Goal: Task Accomplishment & Management: Complete application form

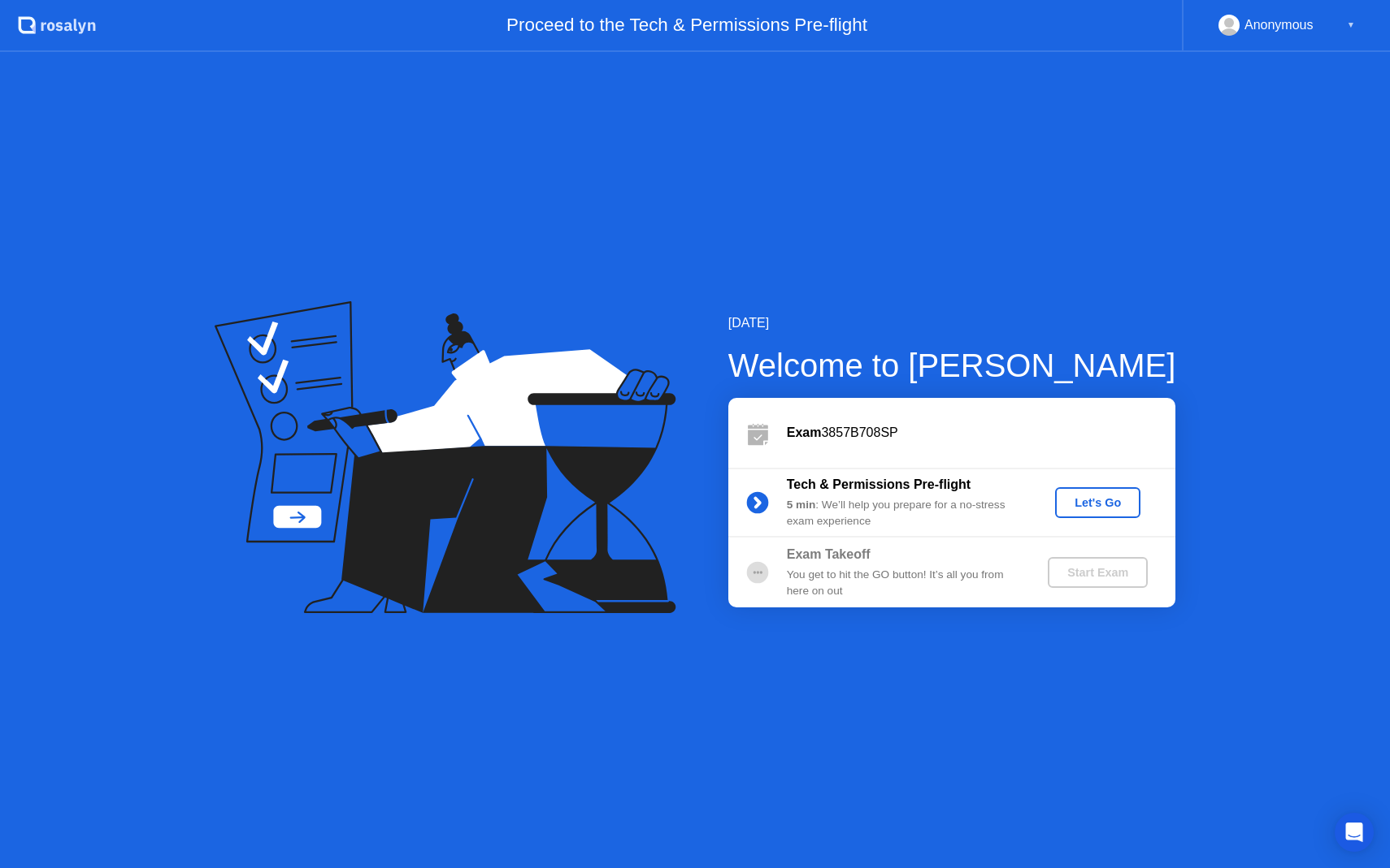
click at [1091, 501] on div "Let's Go" at bounding box center [1097, 502] width 73 height 13
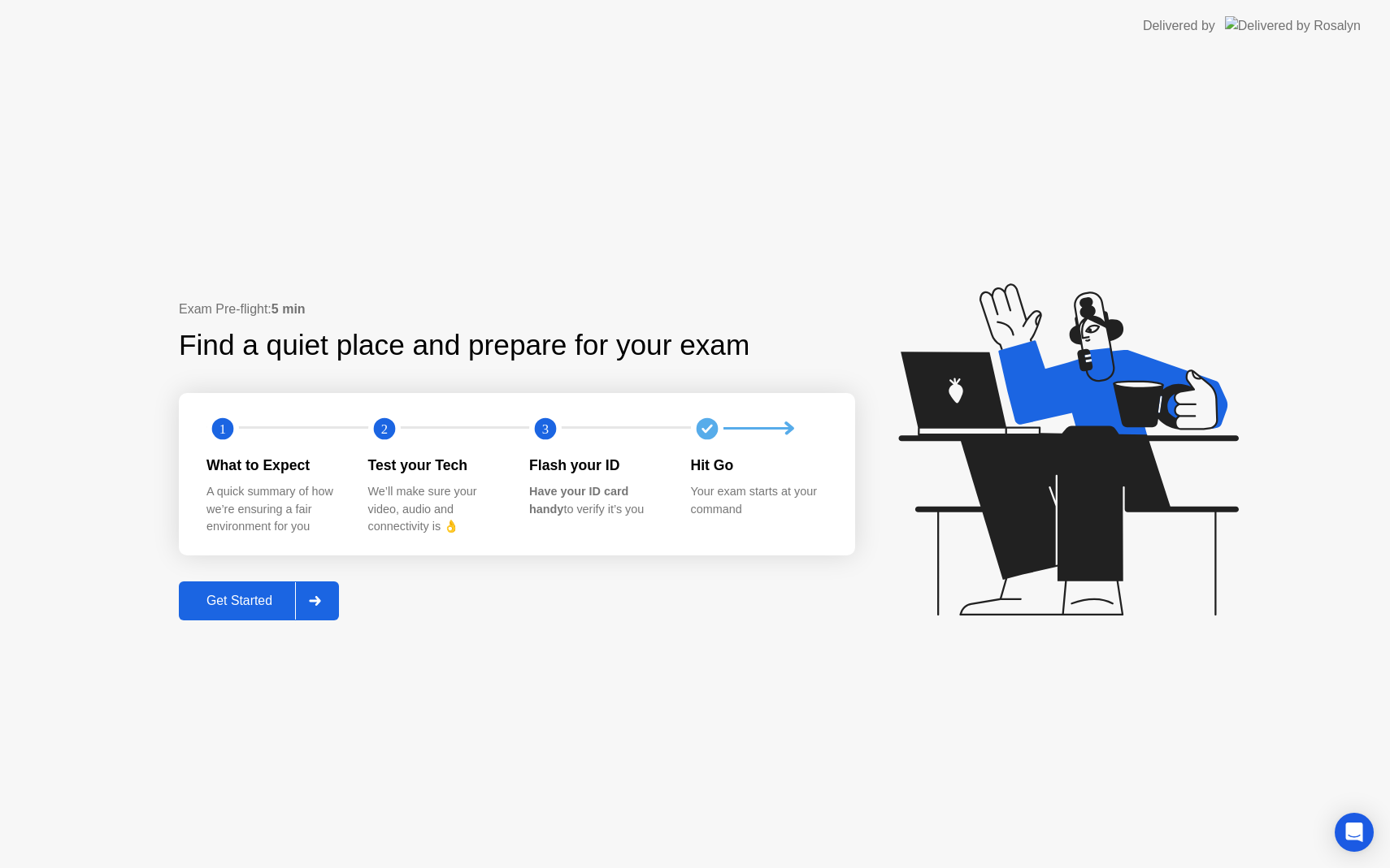
click at [264, 607] on div "Get Started" at bounding box center [239, 601] width 112 height 14
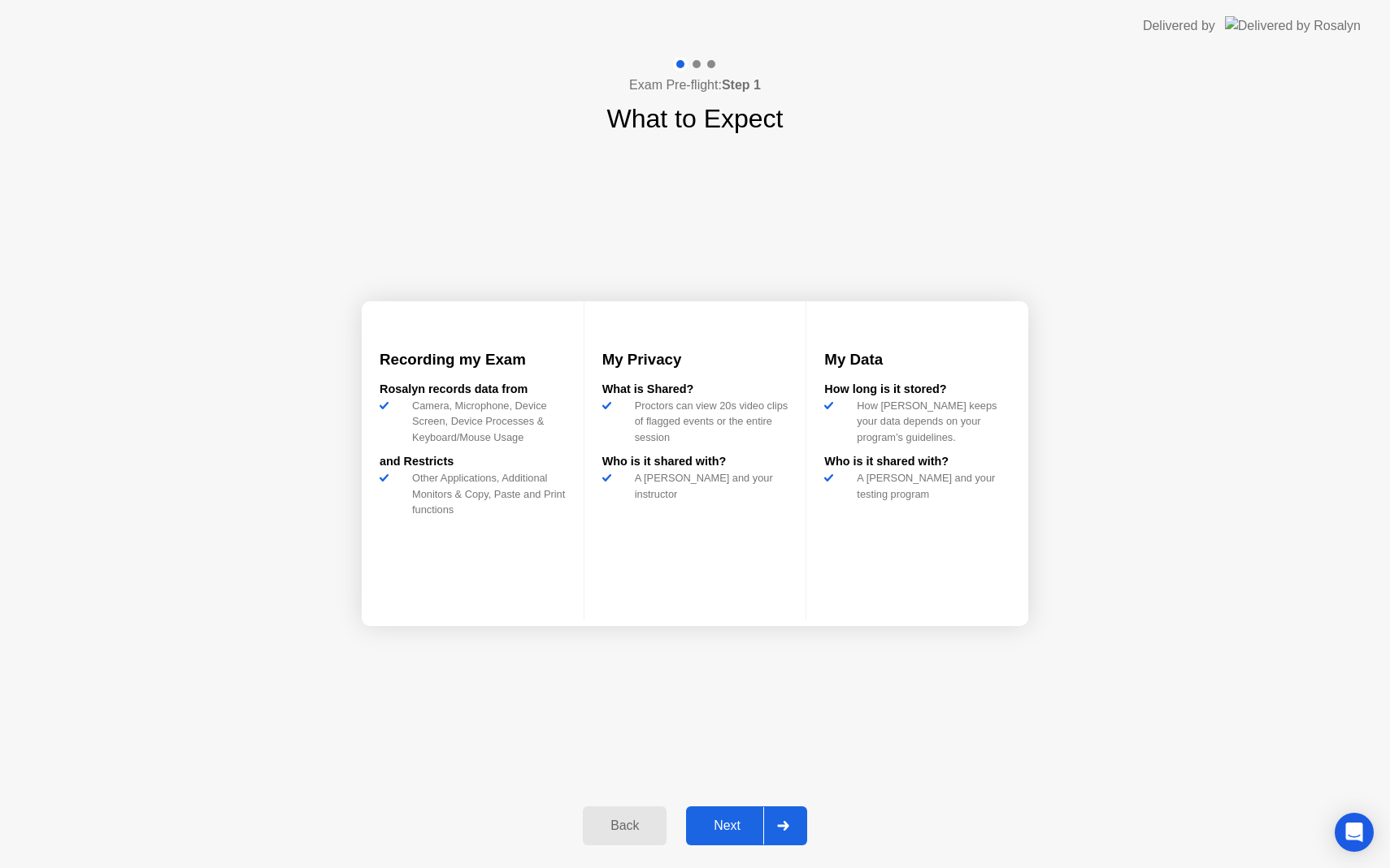
click at [735, 819] on div "Next" at bounding box center [727, 825] width 73 height 14
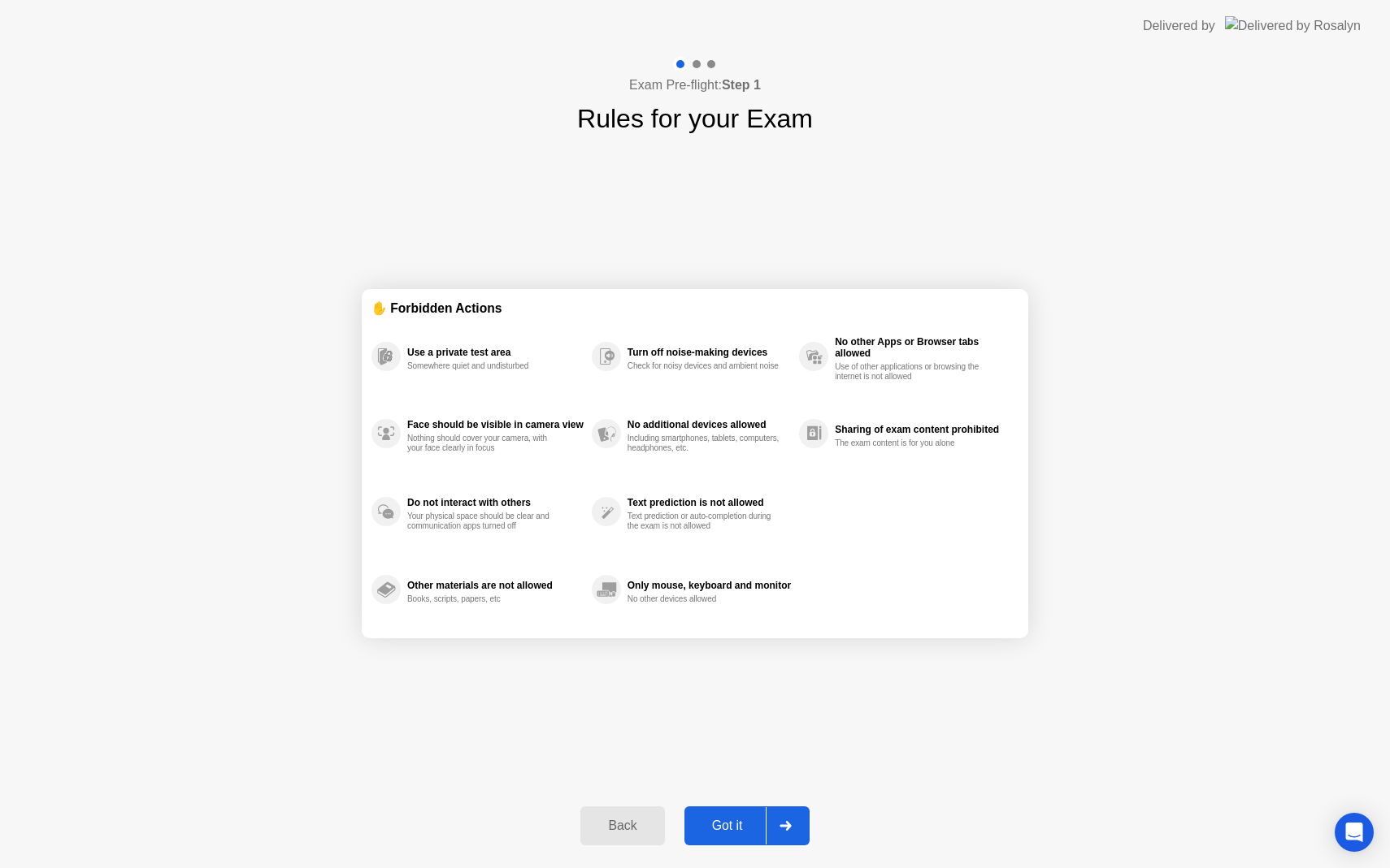
click at [757, 822] on div "Got it" at bounding box center [727, 825] width 77 height 14
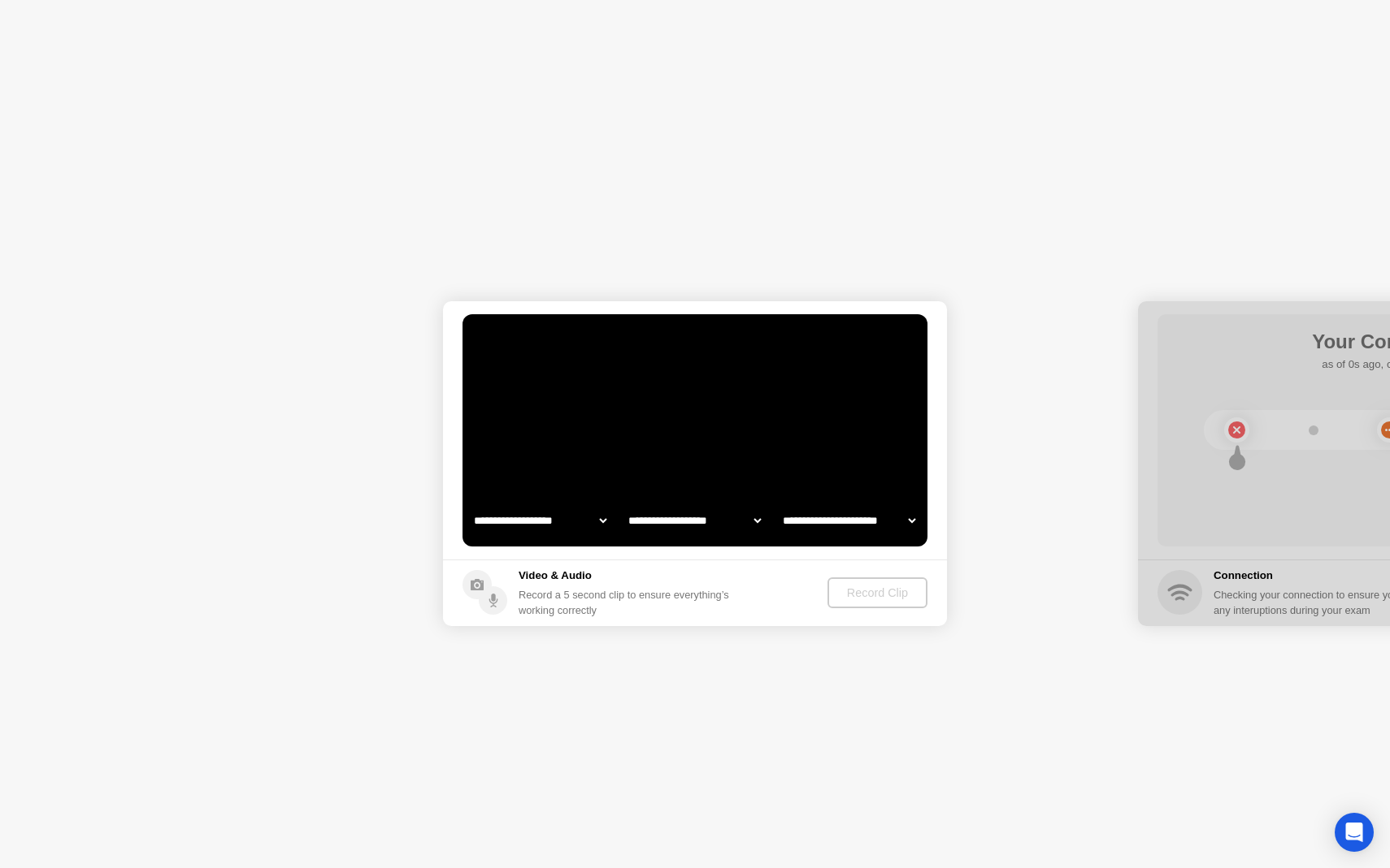
select select "**********"
select select "*******"
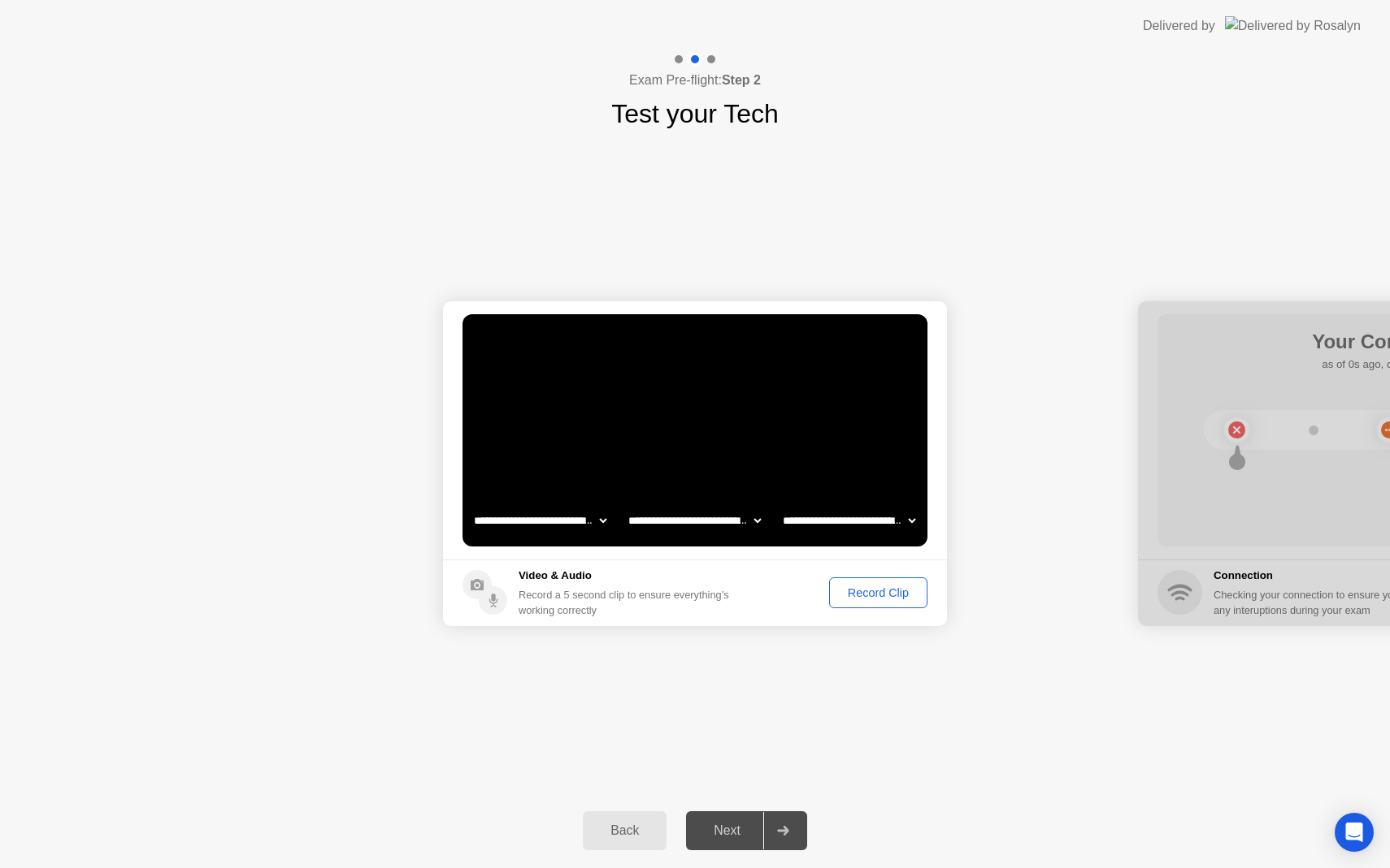
click at [751, 523] on select "**********" at bounding box center [694, 520] width 139 height 32
click at [732, 836] on div "Next" at bounding box center [727, 830] width 73 height 14
click at [786, 834] on icon at bounding box center [782, 831] width 12 height 9
click at [895, 589] on div "Record Clip" at bounding box center [878, 593] width 87 height 13
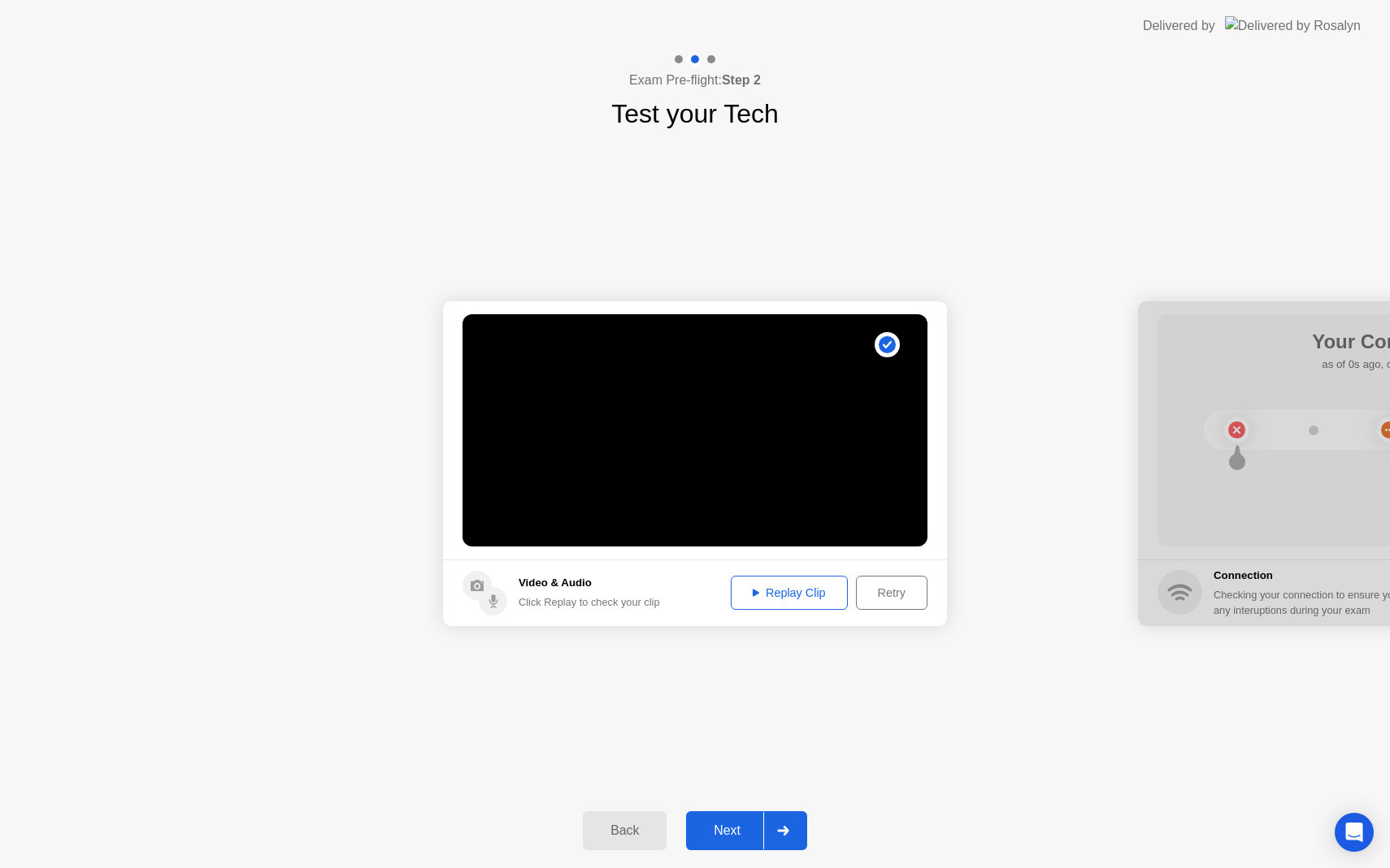
click at [747, 590] on div "Replay Clip" at bounding box center [789, 593] width 106 height 13
click at [790, 829] on div at bounding box center [781, 831] width 39 height 38
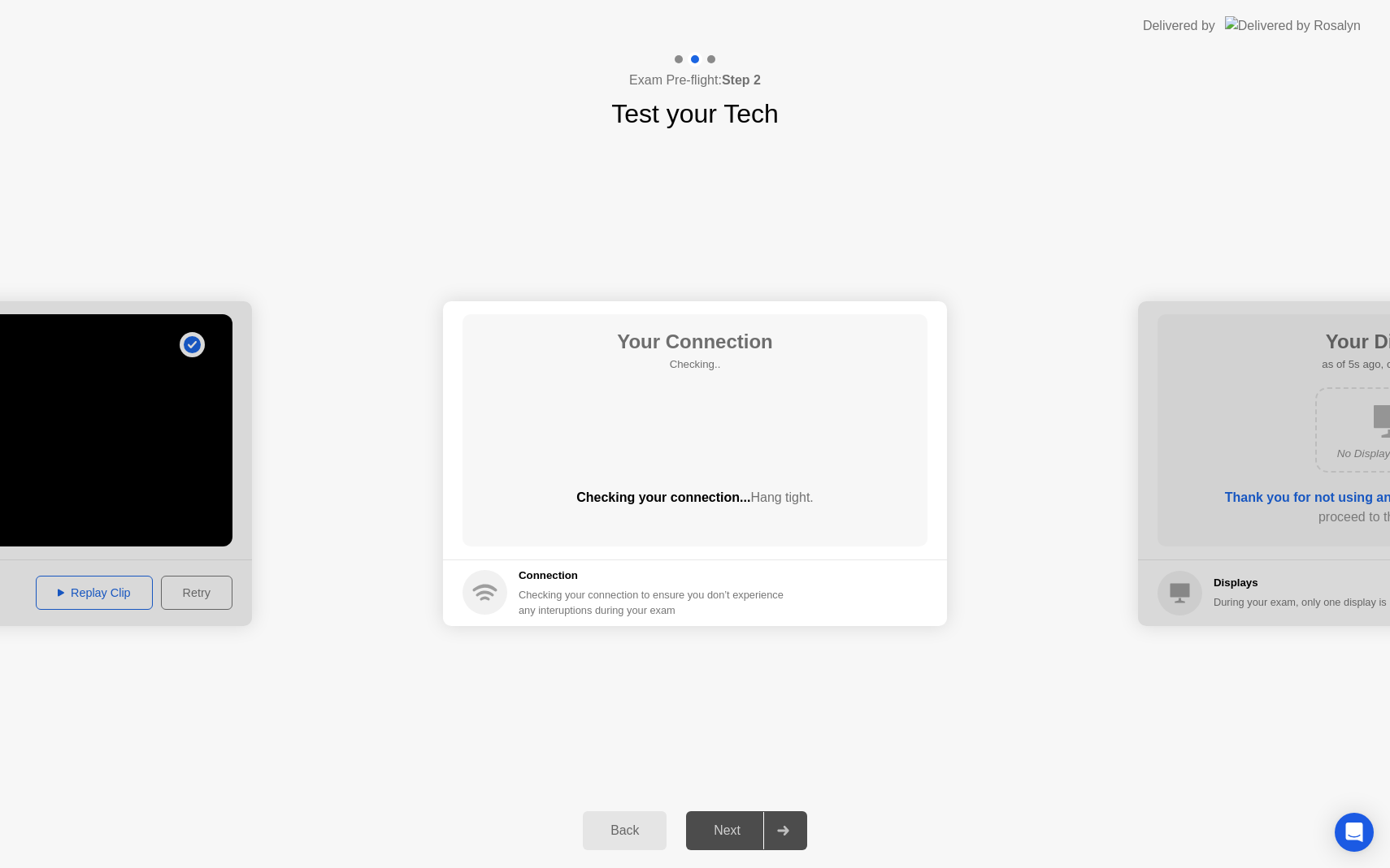
click at [501, 584] on circle at bounding box center [484, 592] width 44 height 44
click at [794, 825] on div at bounding box center [781, 831] width 39 height 38
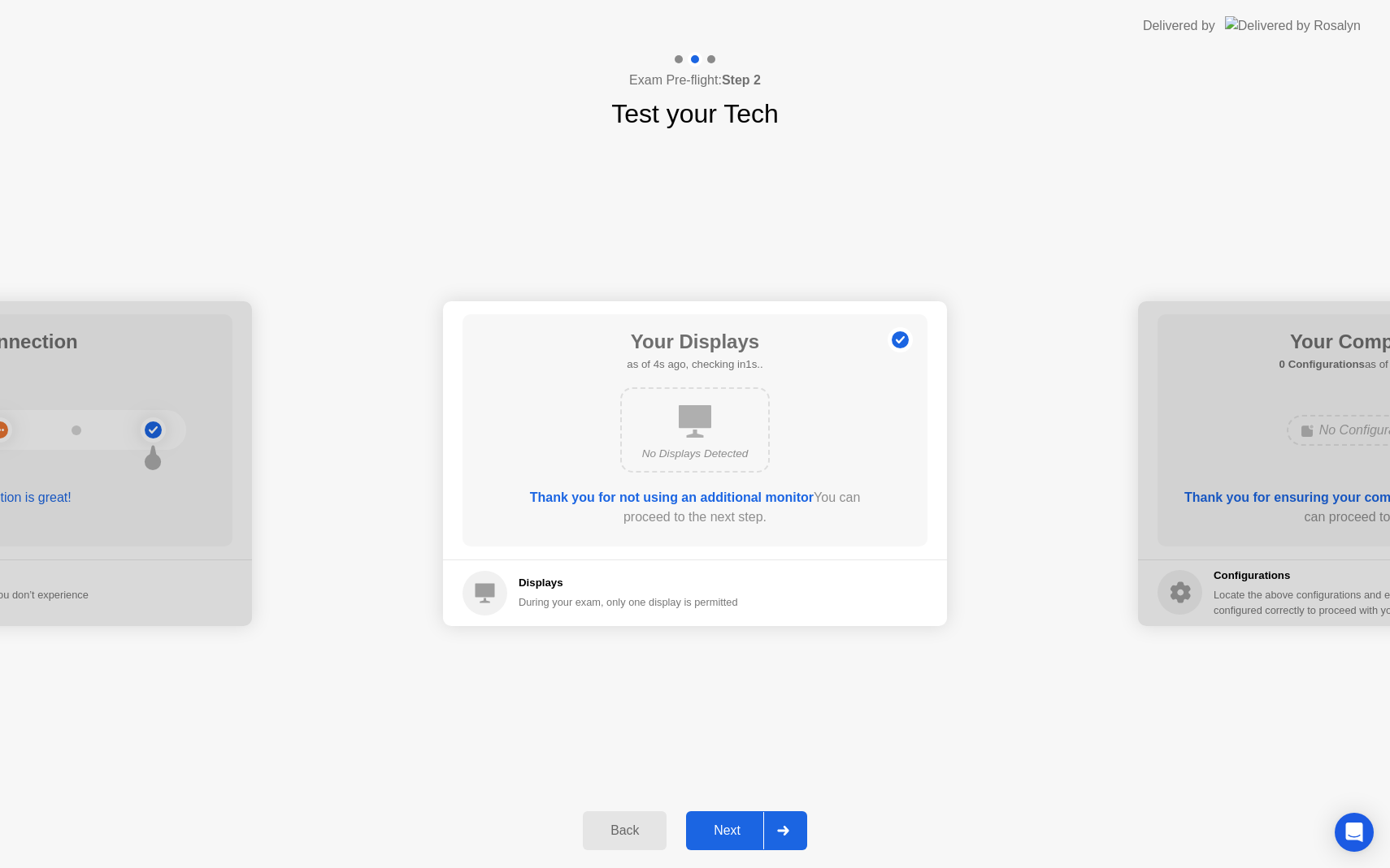
click at [706, 438] on div "No Displays Detected" at bounding box center [695, 430] width 149 height 85
click at [786, 823] on div at bounding box center [781, 831] width 39 height 38
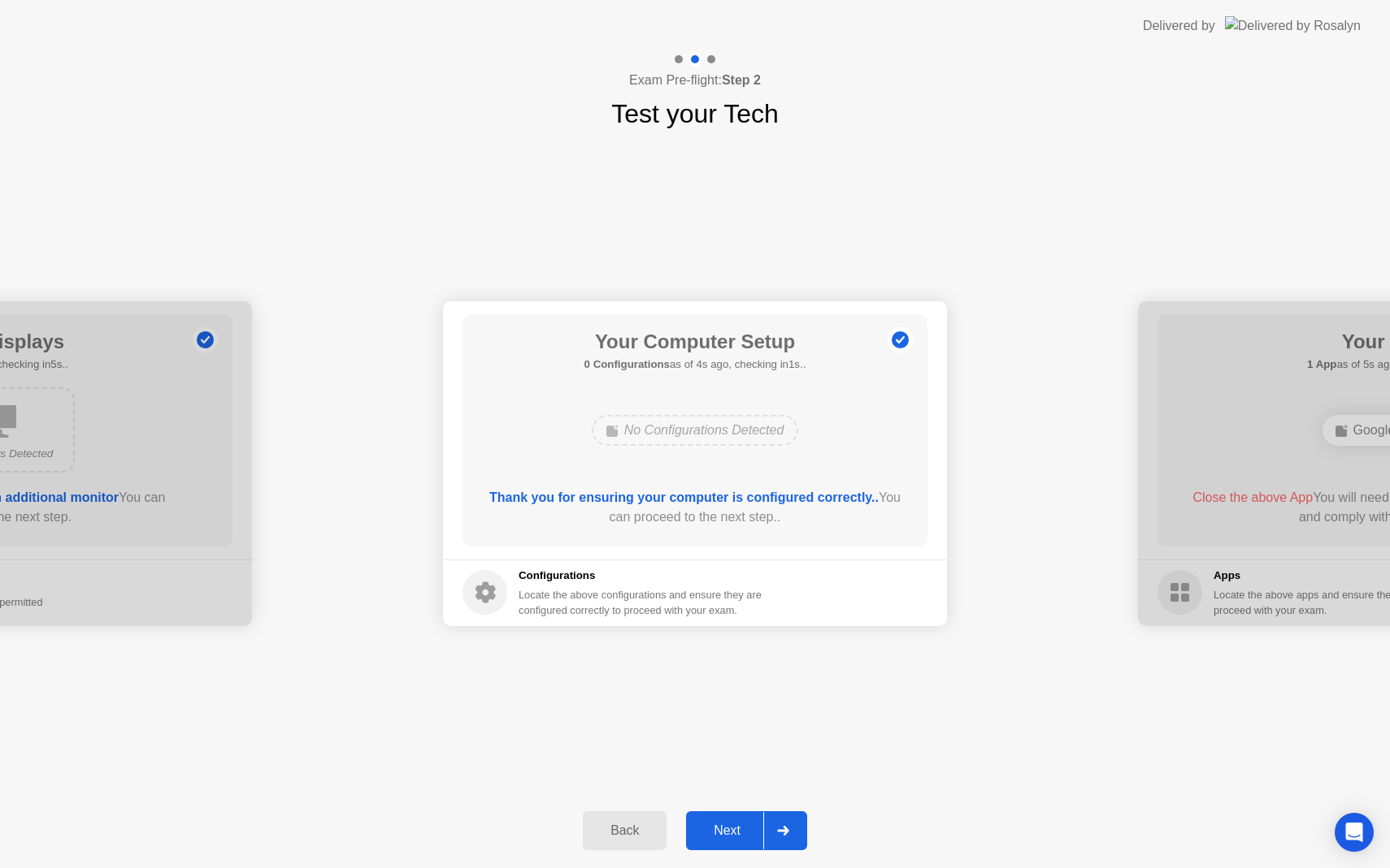
click at [786, 823] on div at bounding box center [781, 831] width 39 height 38
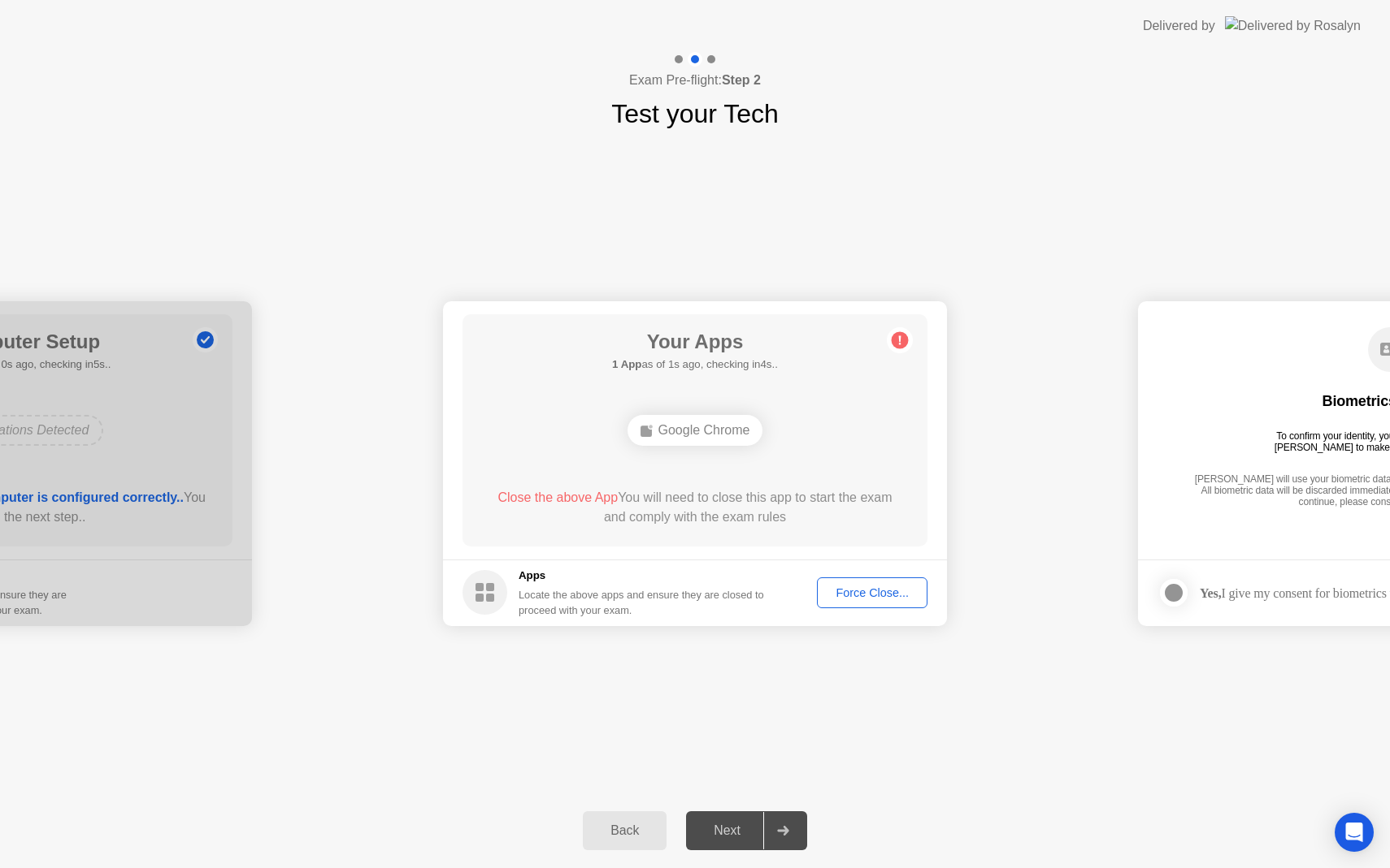
click at [787, 823] on div at bounding box center [781, 831] width 39 height 38
click at [590, 496] on span "Close the above App" at bounding box center [557, 497] width 120 height 14
click at [844, 594] on div "Force Close..." at bounding box center [871, 593] width 99 height 13
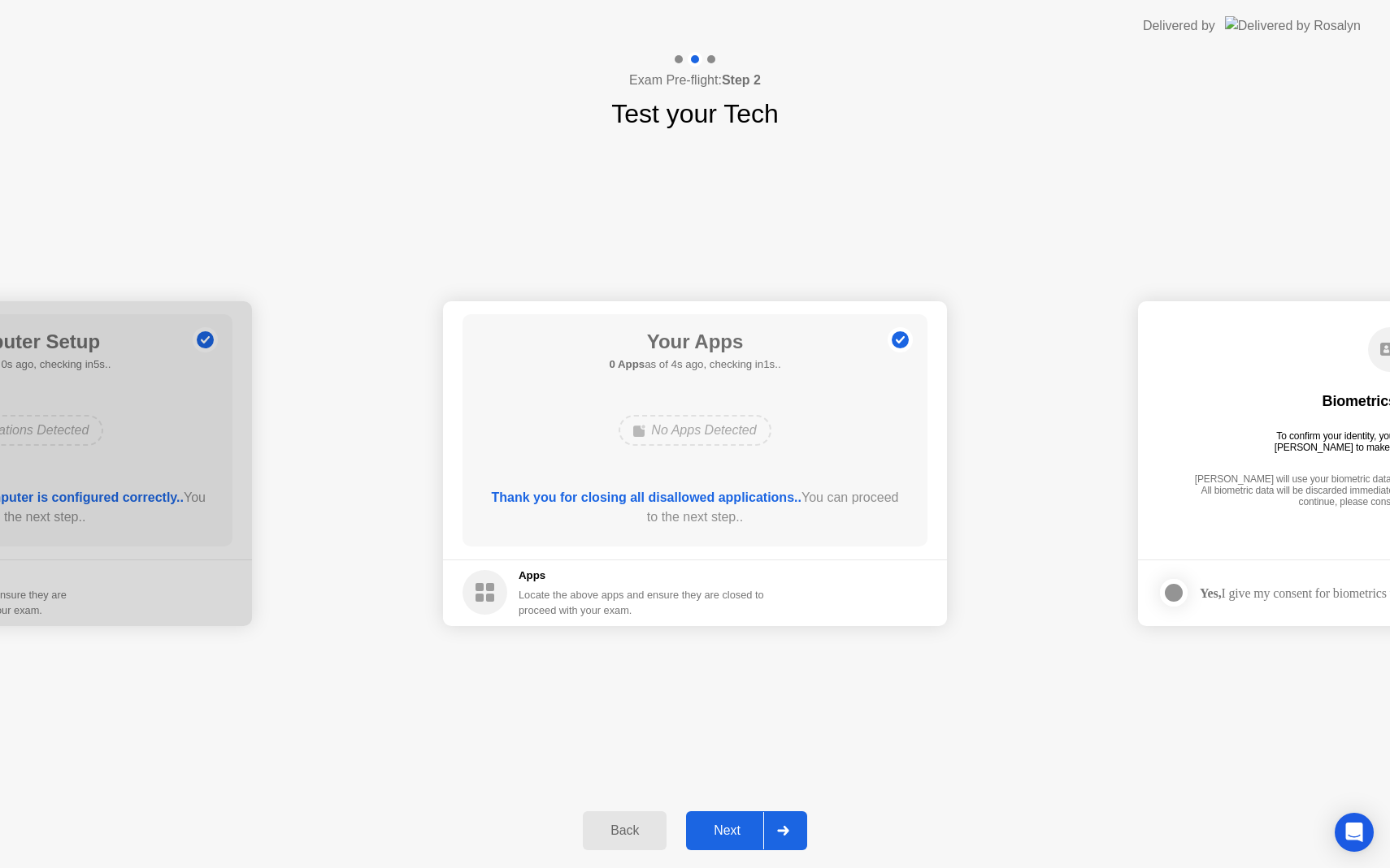
click at [792, 833] on div at bounding box center [781, 831] width 39 height 38
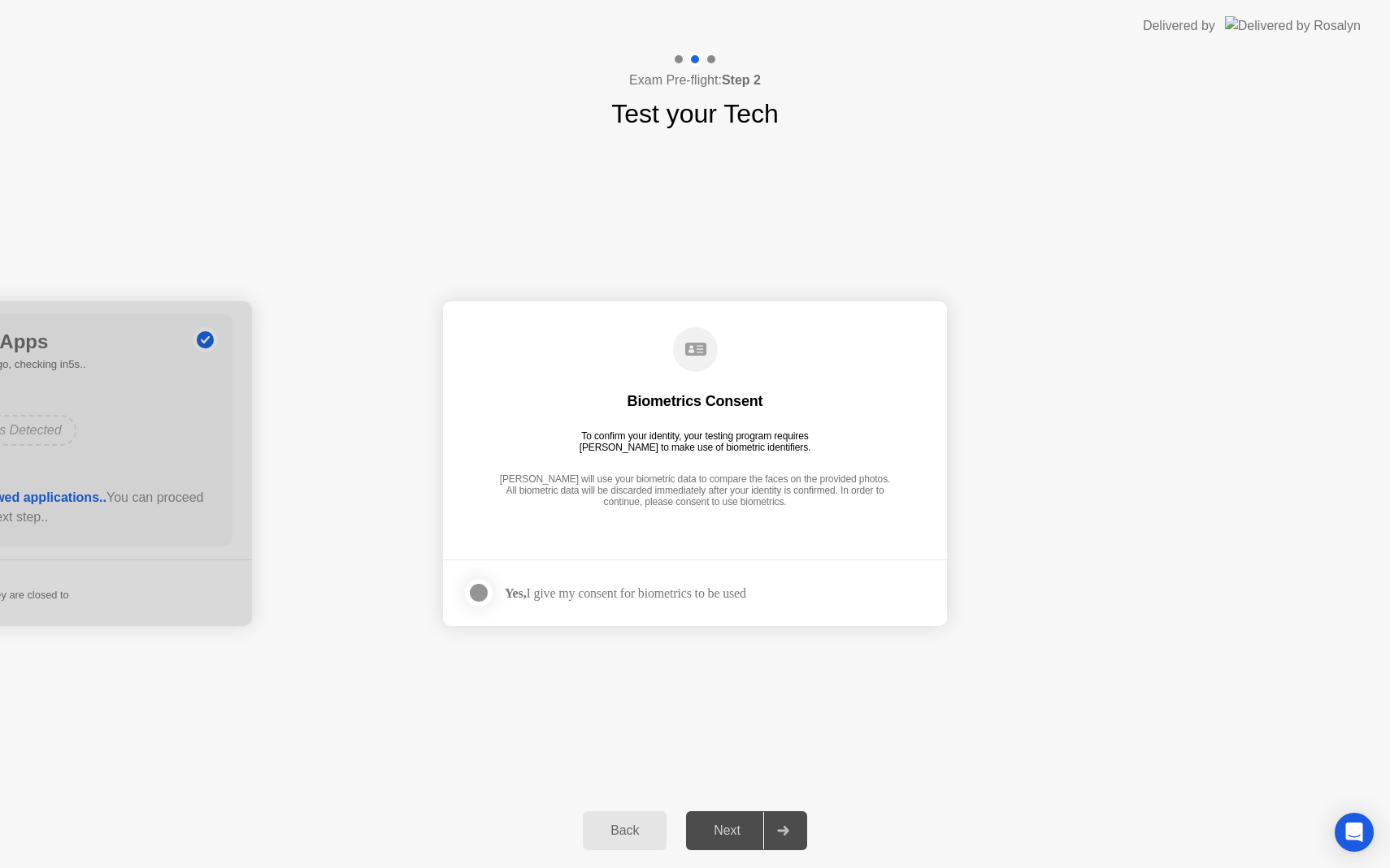
click at [472, 588] on div at bounding box center [478, 592] width 20 height 20
click at [799, 830] on div at bounding box center [781, 831] width 39 height 38
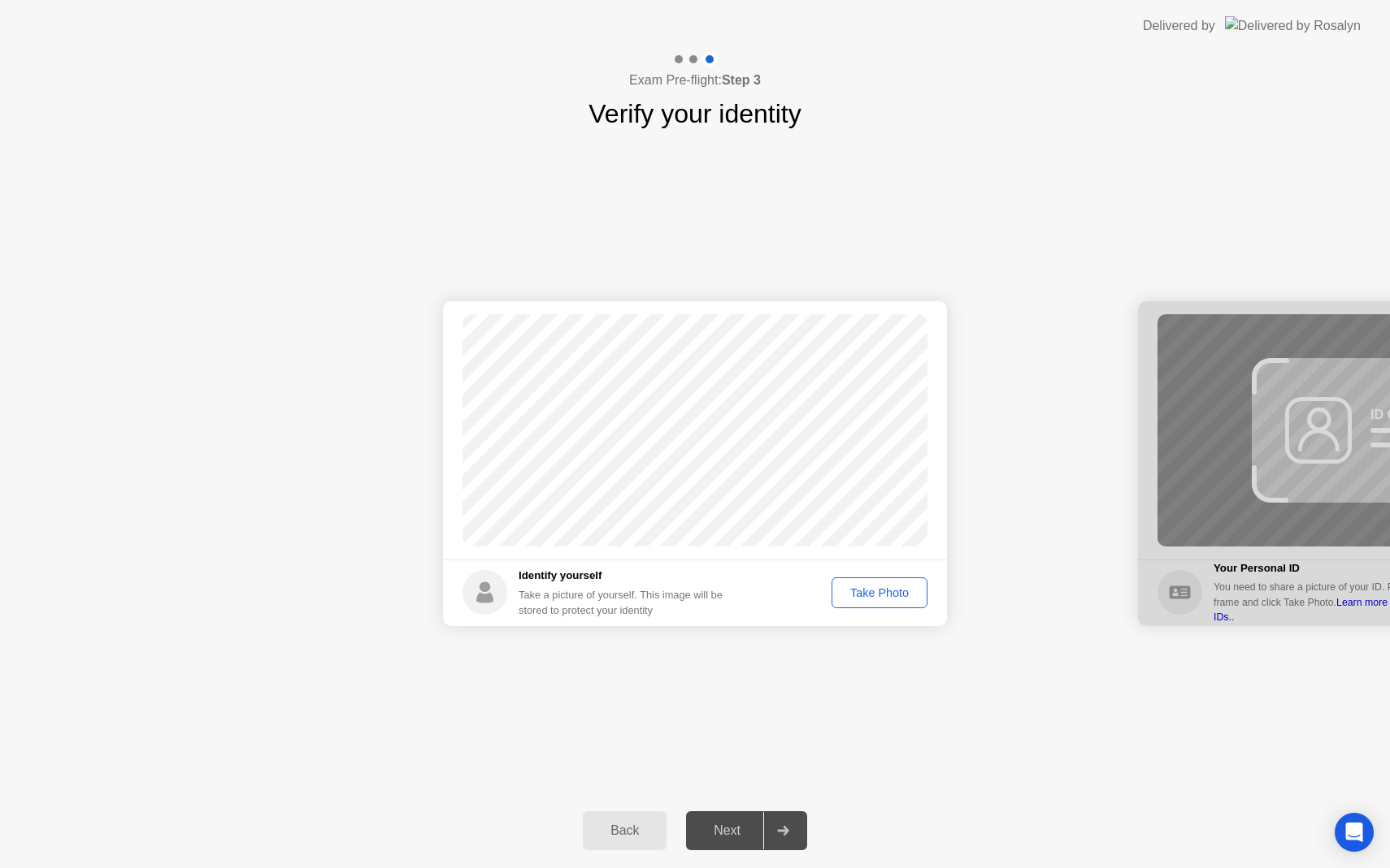
click at [876, 581] on button "Take Photo" at bounding box center [879, 592] width 95 height 31
click at [893, 587] on div "Retake" at bounding box center [889, 593] width 63 height 13
click at [892, 589] on div "Take Photo" at bounding box center [879, 593] width 84 height 13
click at [877, 596] on div "Retake" at bounding box center [889, 593] width 63 height 13
click at [878, 587] on div "Take Photo" at bounding box center [879, 593] width 84 height 13
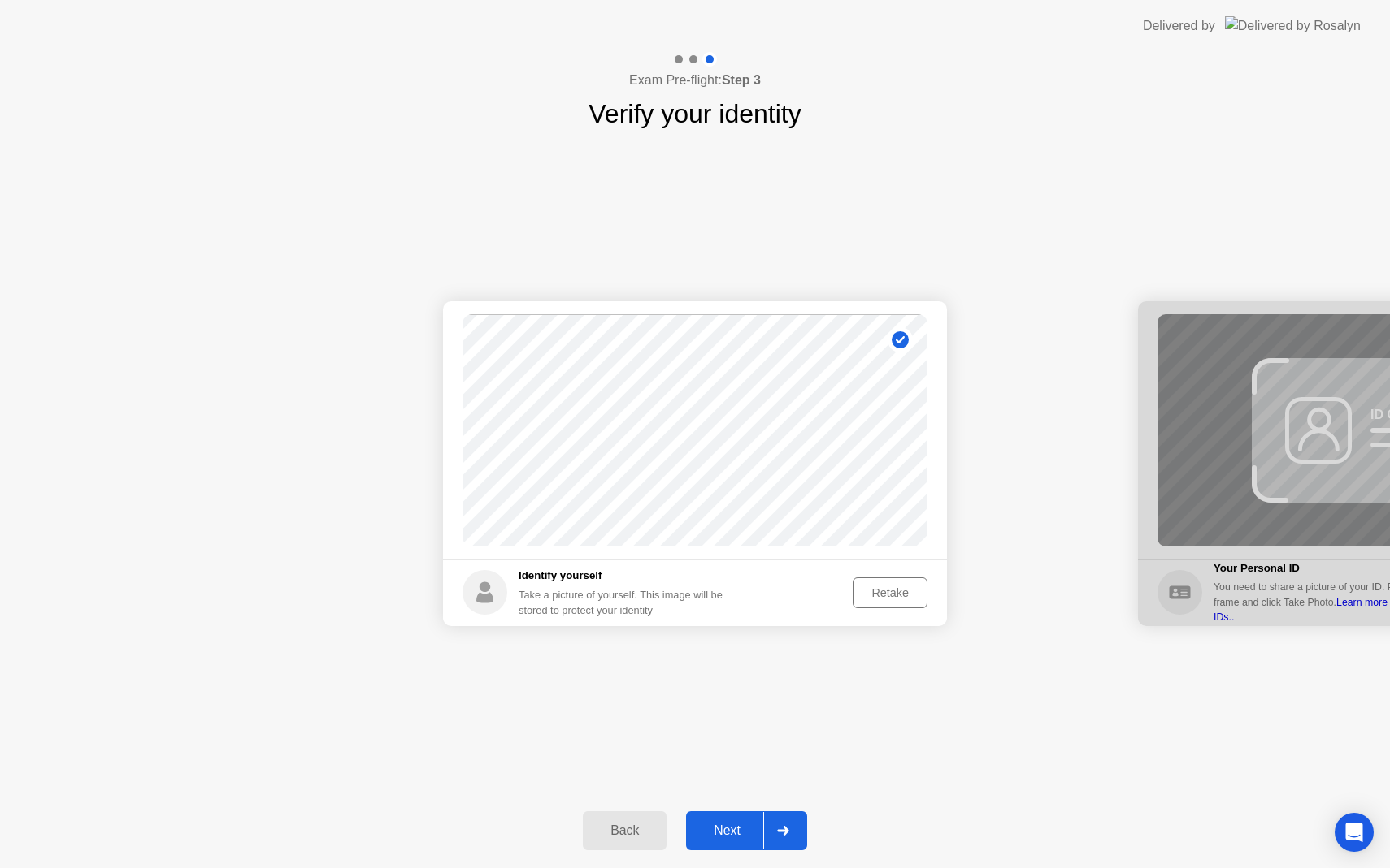
click at [789, 838] on div at bounding box center [781, 831] width 39 height 38
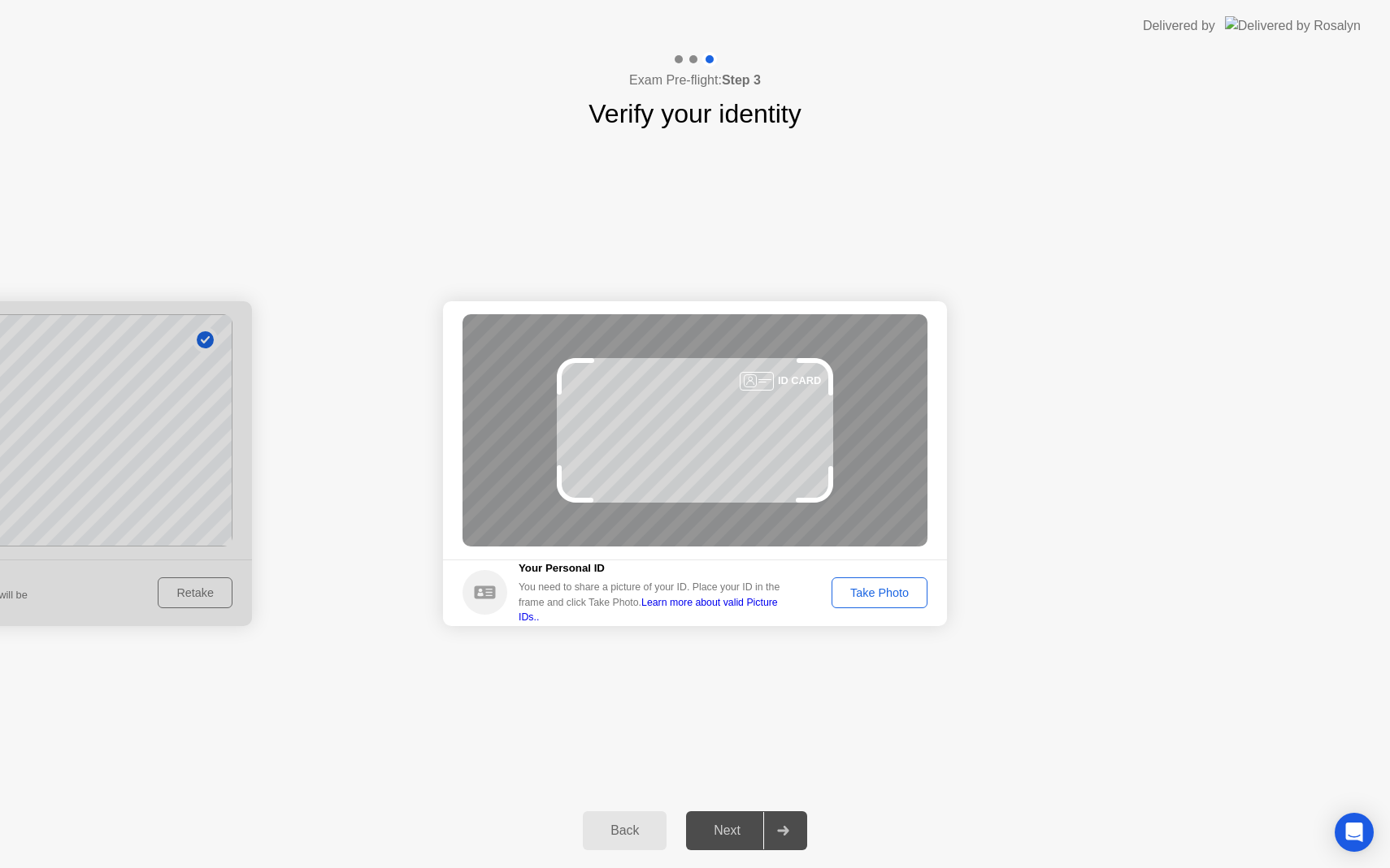
click at [882, 598] on div "Take Photo" at bounding box center [879, 593] width 84 height 13
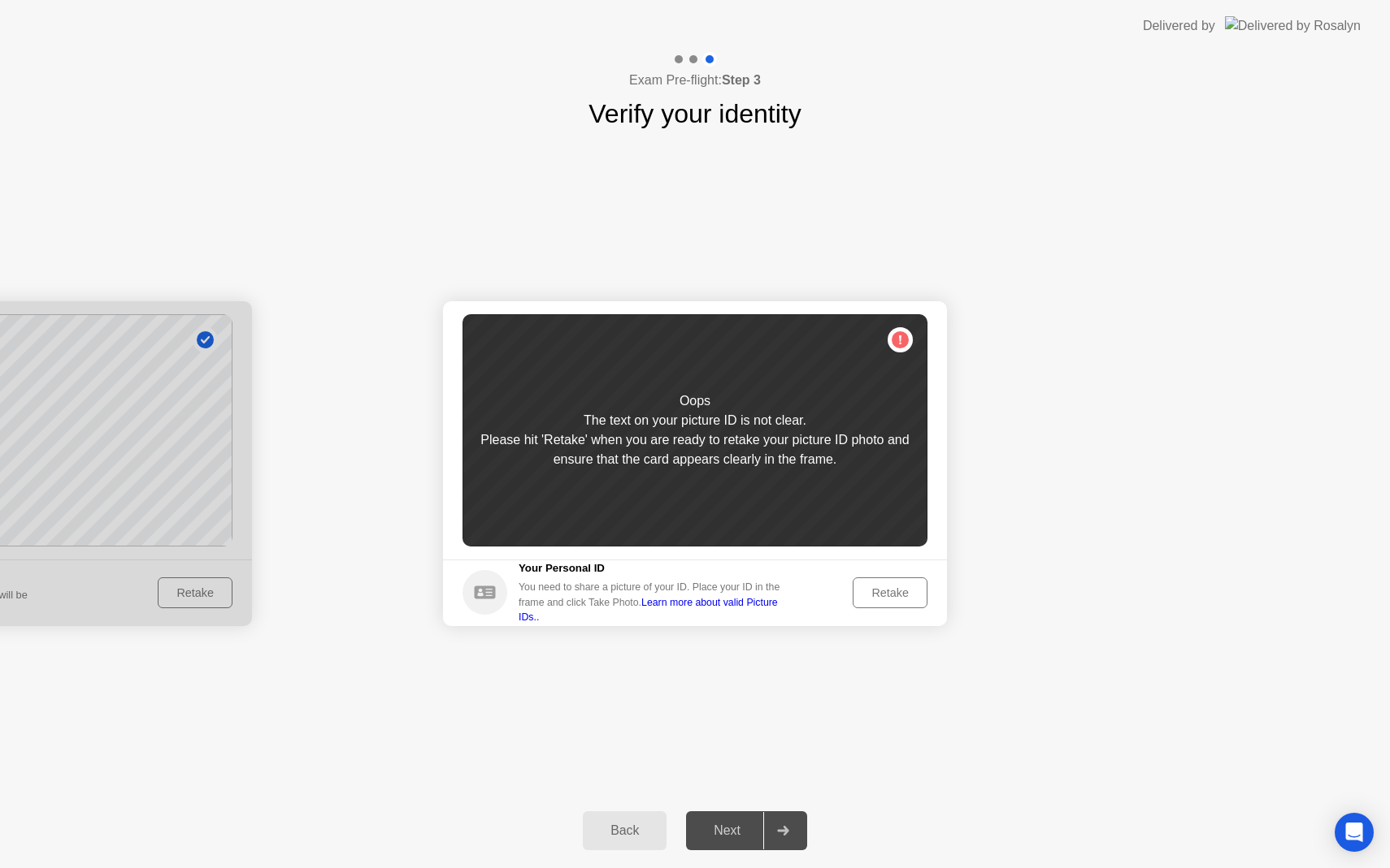
click at [886, 588] on div "Retake" at bounding box center [889, 593] width 63 height 13
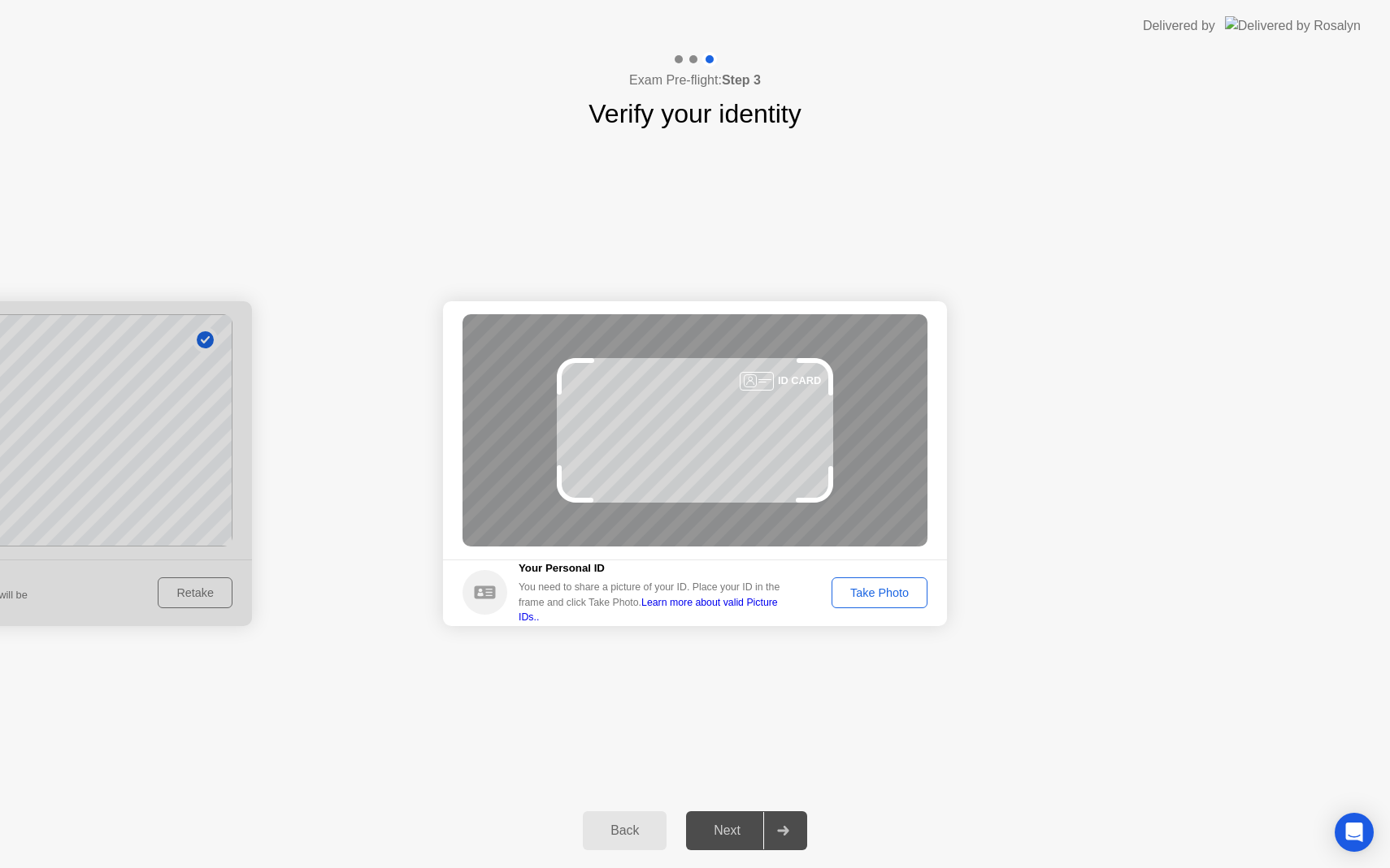
click at [886, 588] on div "Take Photo" at bounding box center [879, 593] width 84 height 13
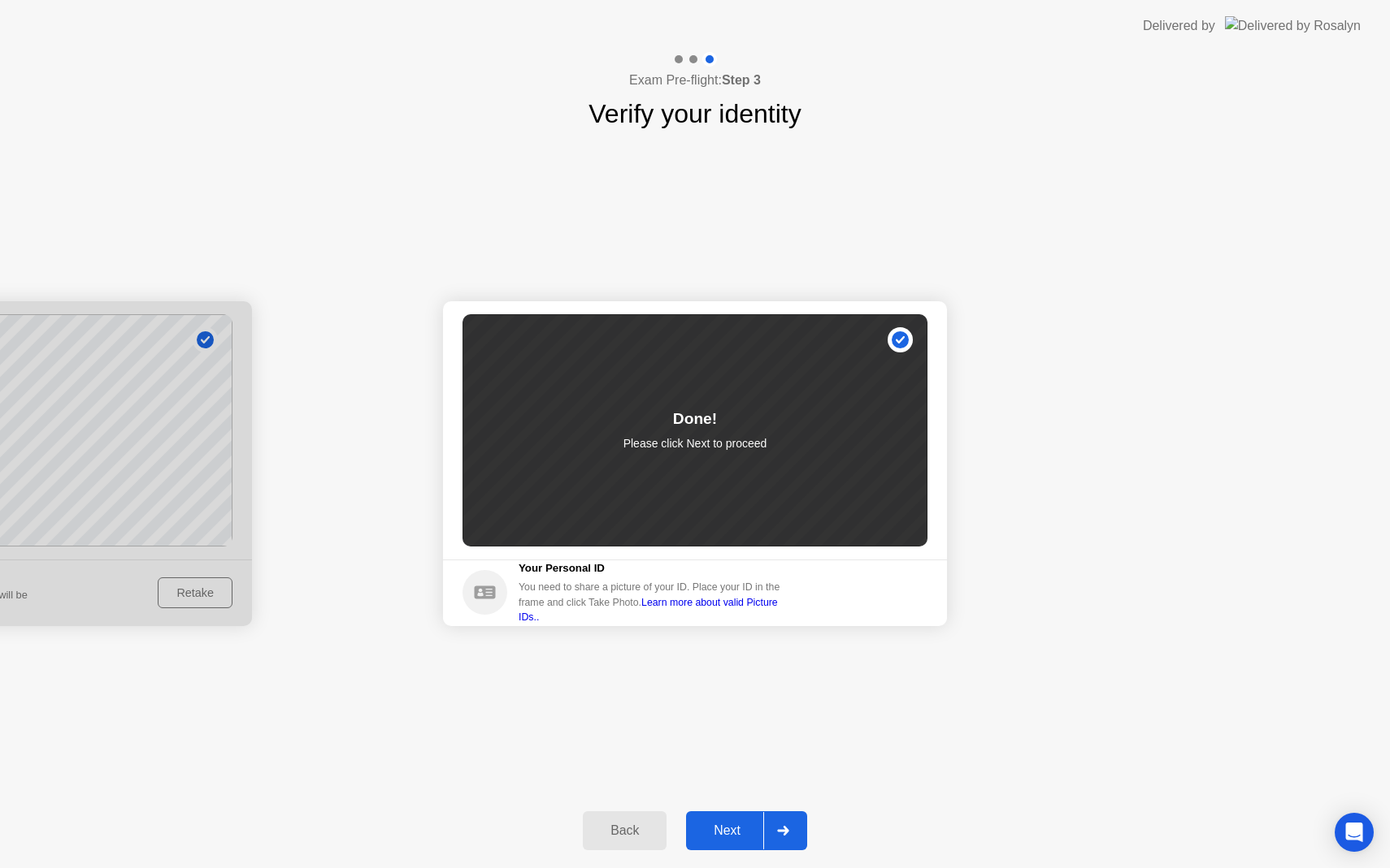
click at [792, 820] on div at bounding box center [781, 831] width 39 height 38
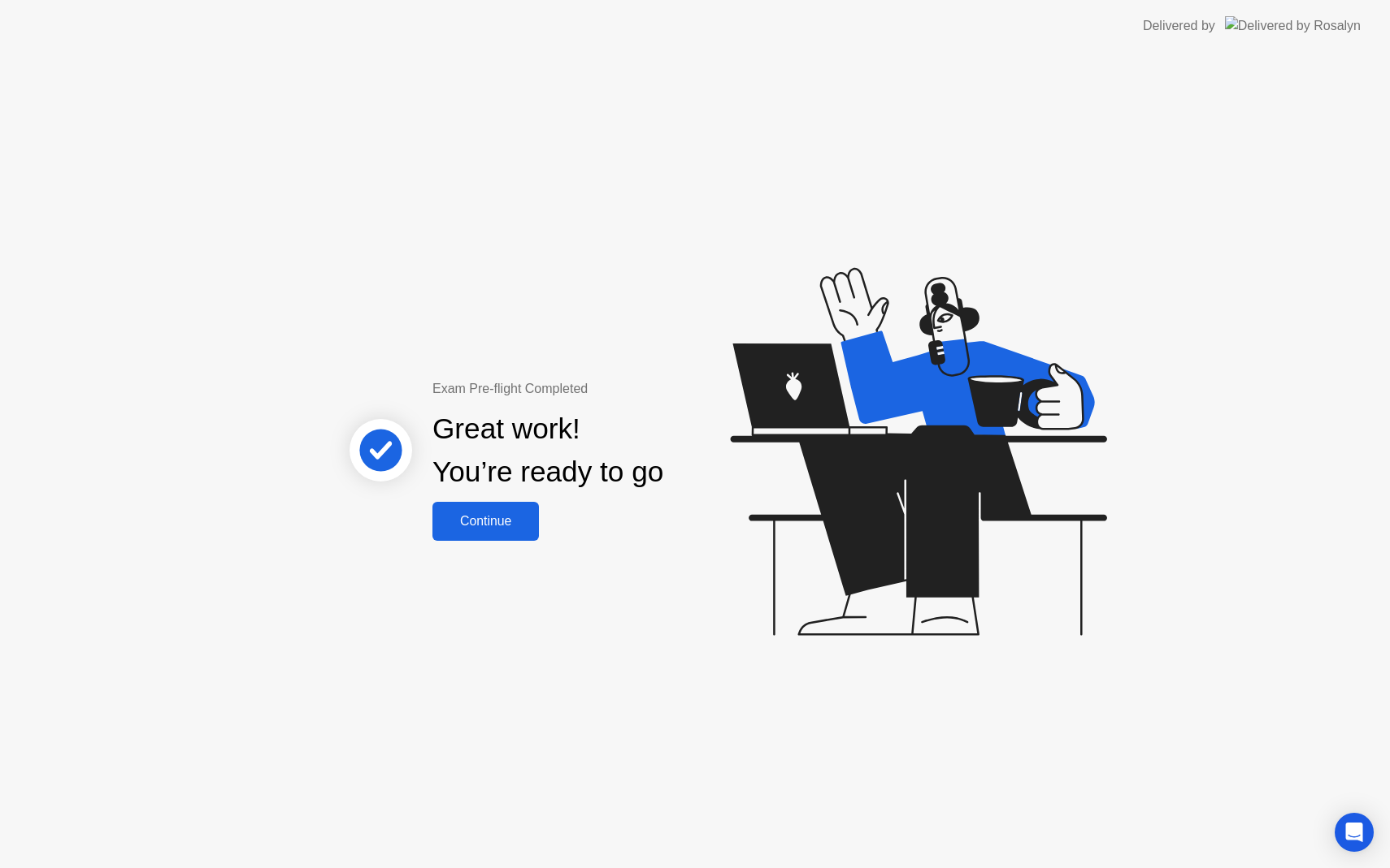
click at [507, 519] on div "Continue" at bounding box center [486, 520] width 96 height 14
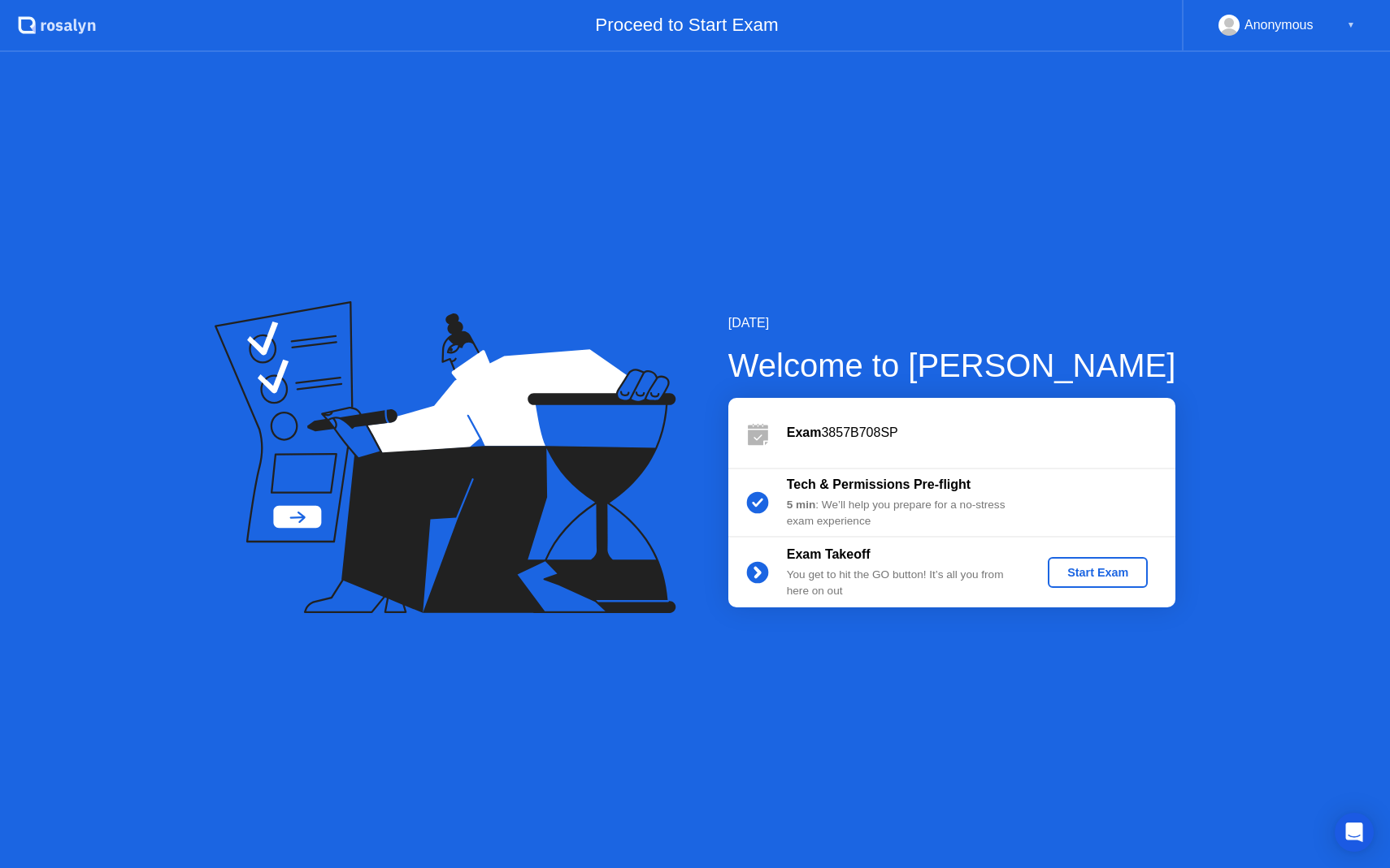
click at [1097, 574] on div "Start Exam" at bounding box center [1097, 572] width 87 height 13
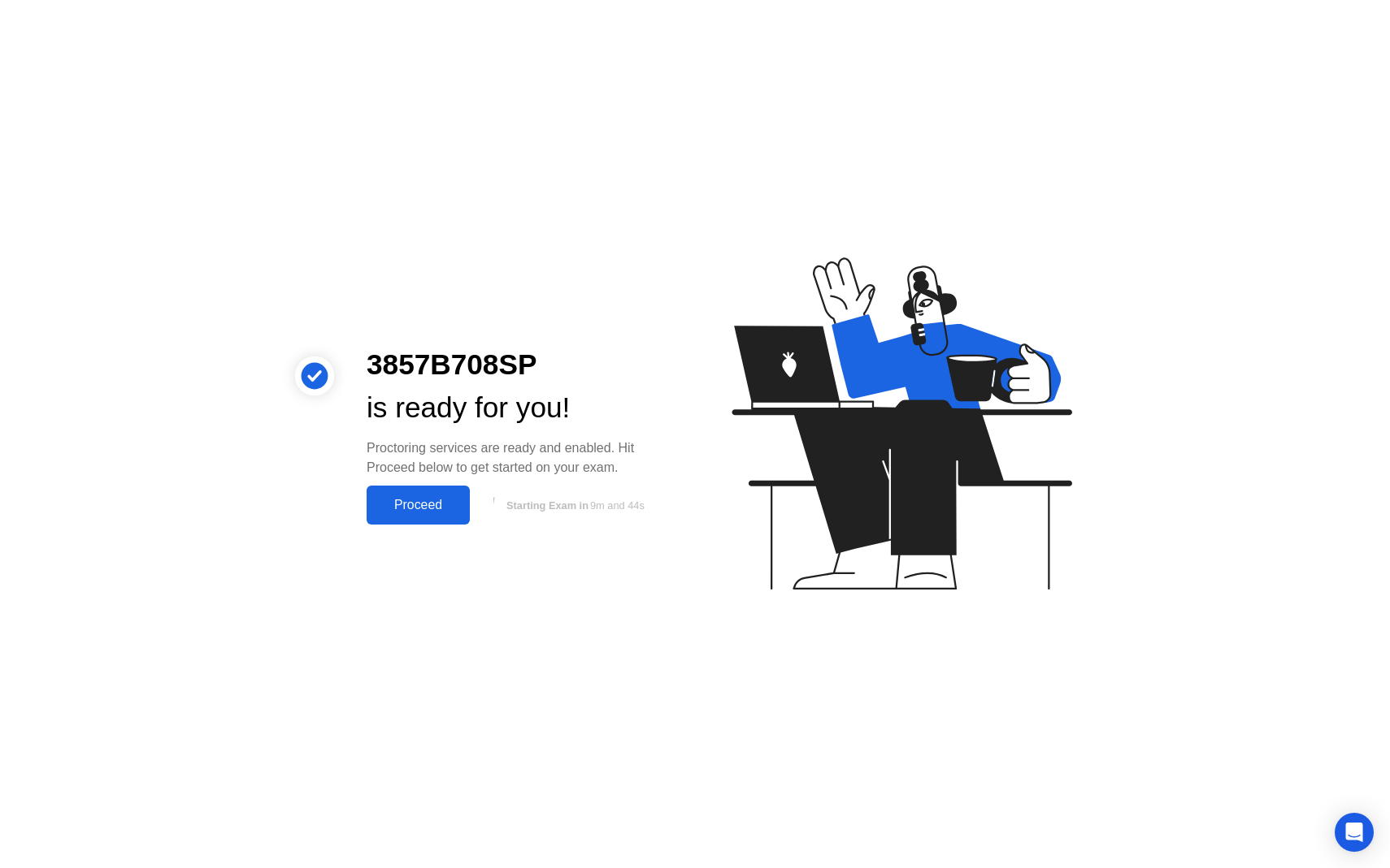
click at [438, 507] on div "Proceed" at bounding box center [418, 504] width 94 height 14
